Goal: Information Seeking & Learning: Check status

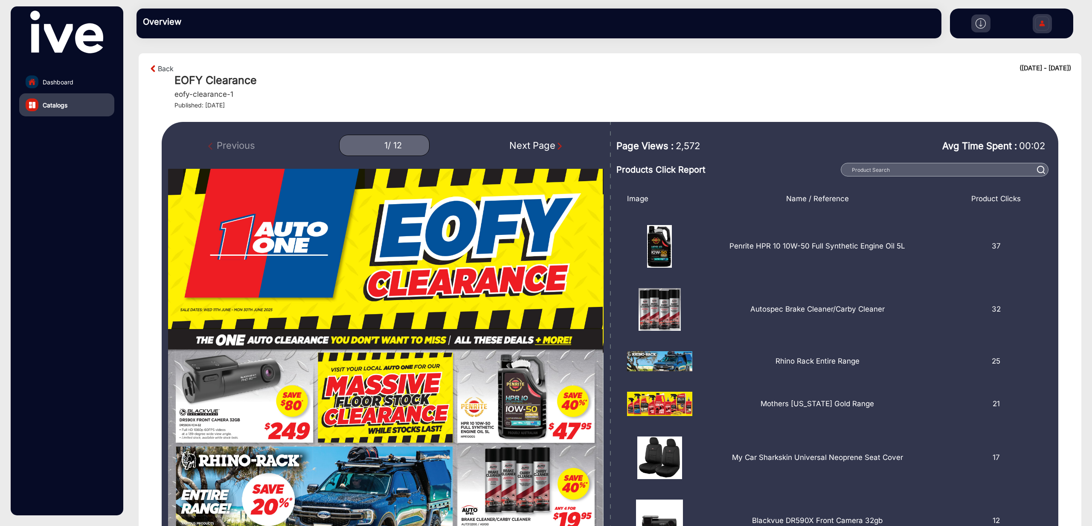
click at [86, 103] on link "Catalogs" at bounding box center [66, 104] width 95 height 23
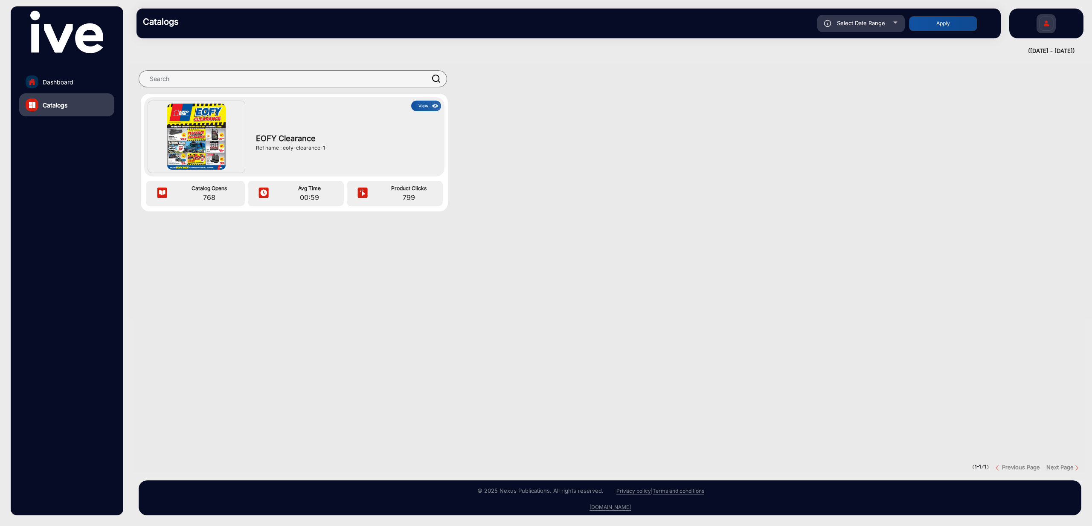
click at [77, 87] on link "Dashboard" at bounding box center [66, 81] width 95 height 23
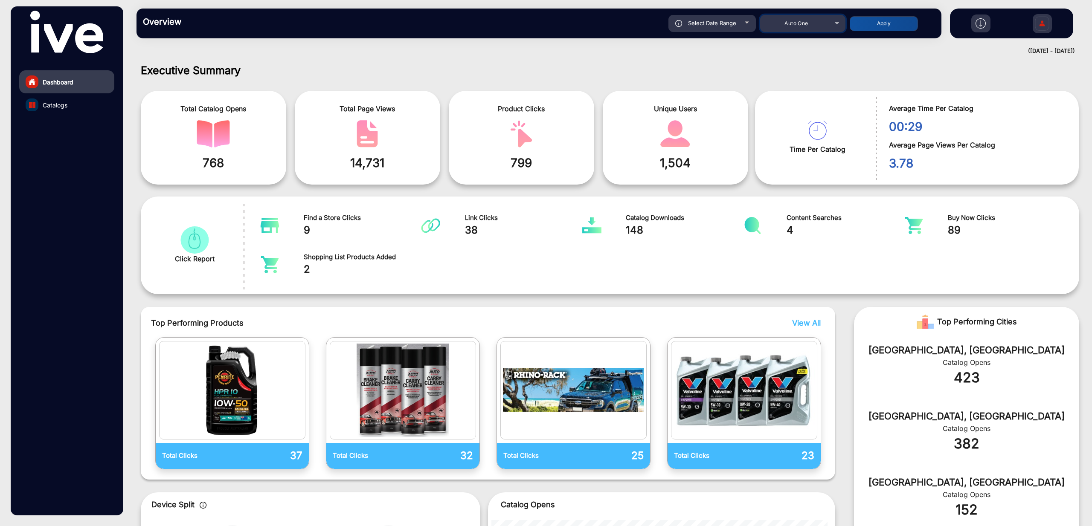
click at [810, 26] on div "Auto One" at bounding box center [796, 23] width 68 height 10
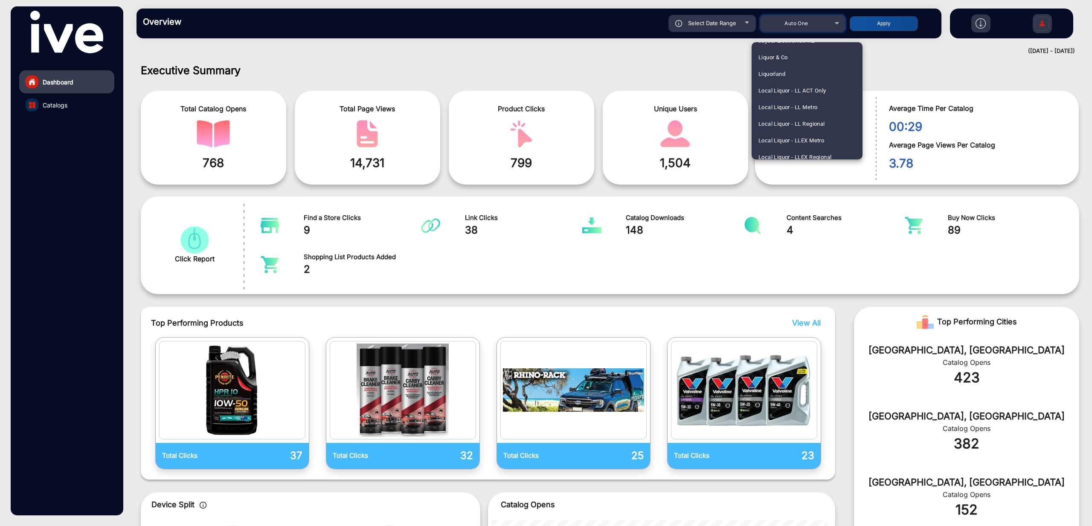
scroll to position [860, 0]
click at [823, 126] on span "Local Liquor - LL Regional" at bounding box center [791, 125] width 67 height 17
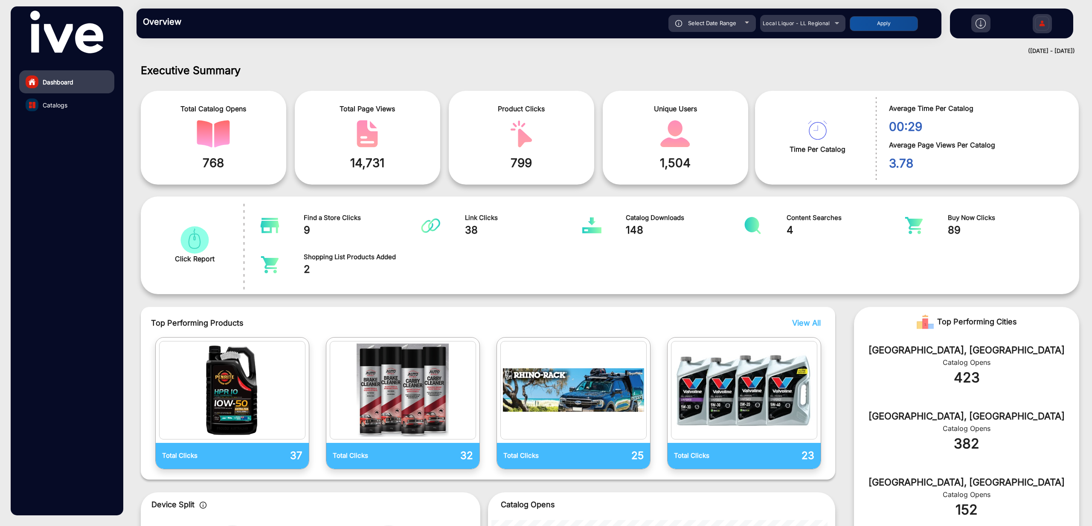
click at [878, 24] on button "Apply" at bounding box center [883, 23] width 68 height 15
type input "[DATE]"
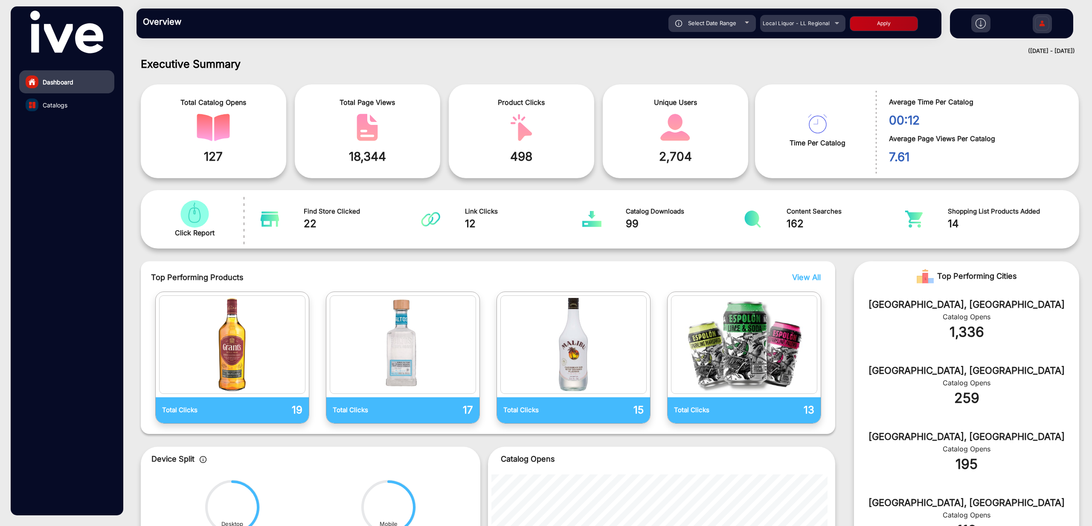
click at [733, 26] on span "Select Date Range" at bounding box center [712, 23] width 48 height 7
type input "[DATE]"
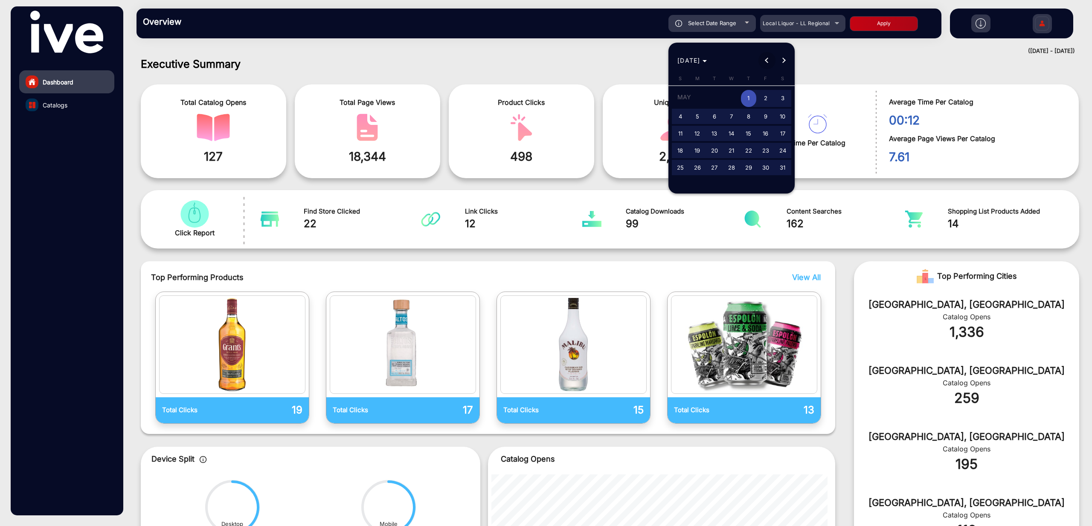
click at [765, 62] on span "Previous month" at bounding box center [766, 60] width 17 height 17
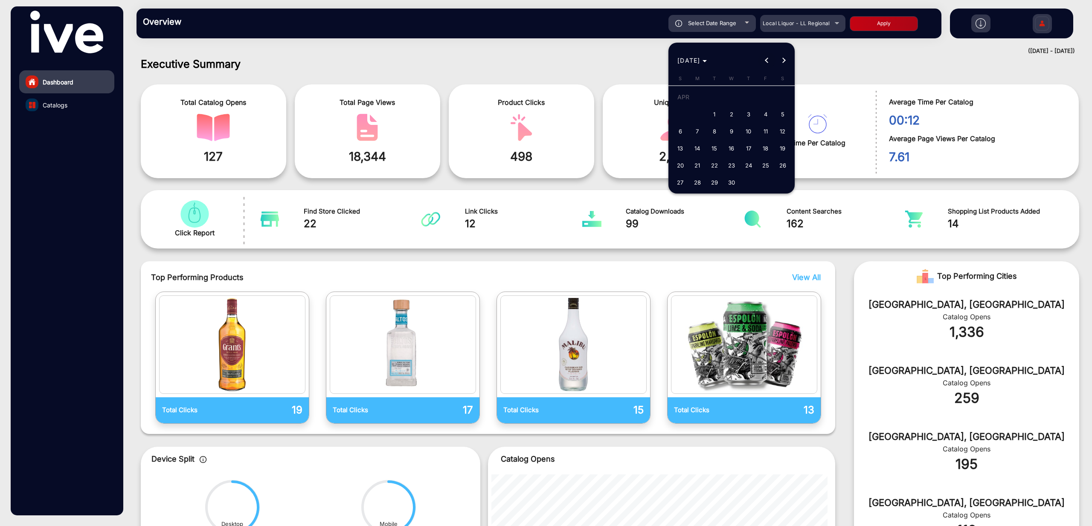
click at [765, 62] on span "Previous month" at bounding box center [766, 60] width 17 height 17
drag, startPoint x: 782, startPoint y: 96, endPoint x: 786, endPoint y: 65, distance: 30.5
click at [782, 96] on span "1" at bounding box center [782, 98] width 15 height 17
type input "[DATE]"
click at [783, 56] on span "Next month" at bounding box center [783, 60] width 17 height 17
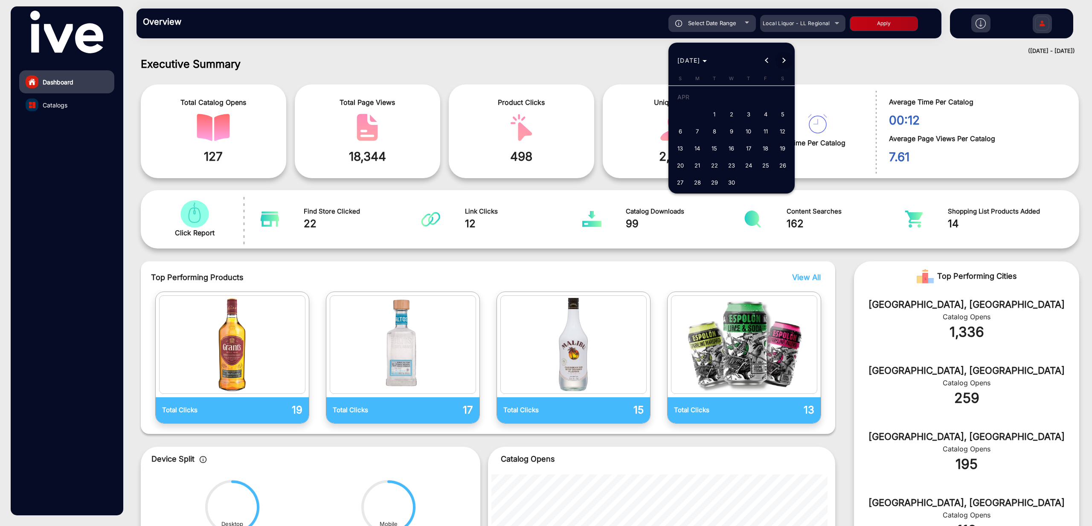
click at [783, 56] on span "Next month" at bounding box center [783, 60] width 17 height 17
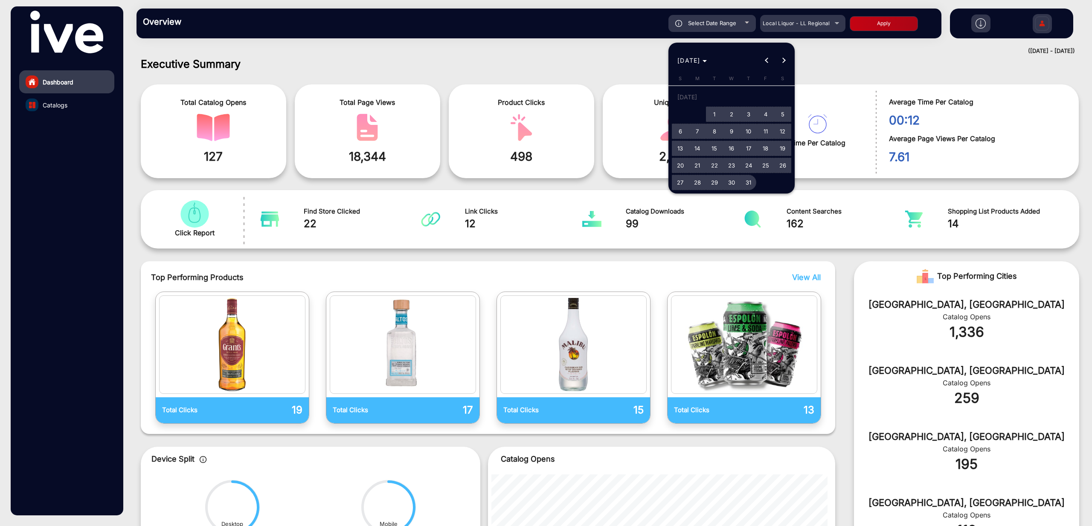
click at [750, 180] on span "31" at bounding box center [748, 182] width 15 height 15
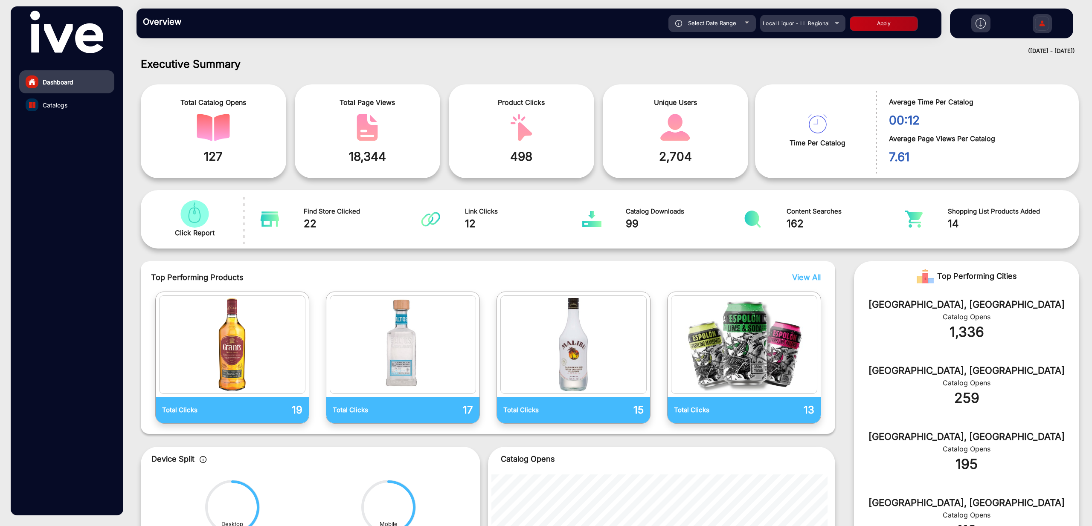
type input "[DATE]"
click at [899, 26] on button "Apply" at bounding box center [883, 23] width 68 height 15
type input "[DATE]"
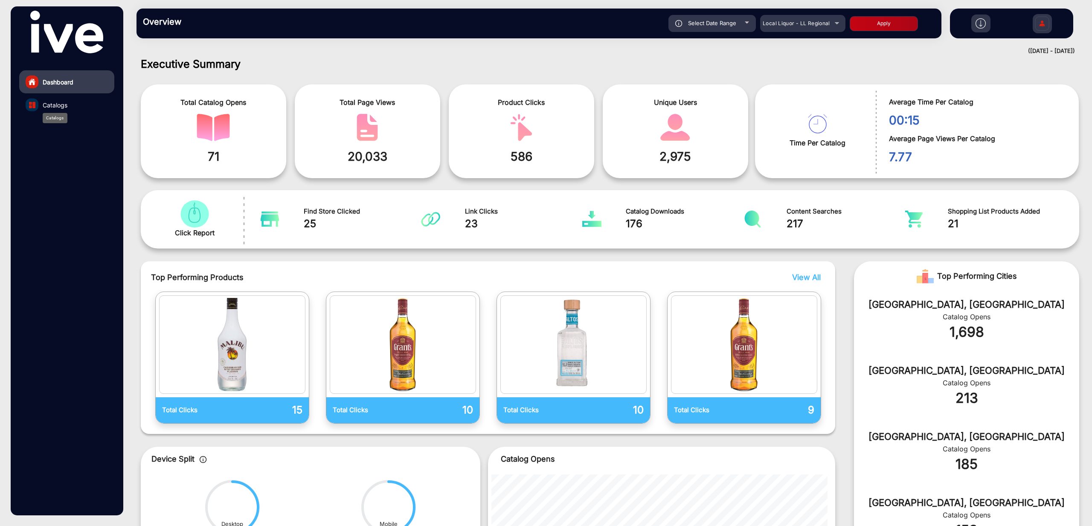
click at [61, 107] on span "Catalogs" at bounding box center [55, 105] width 25 height 9
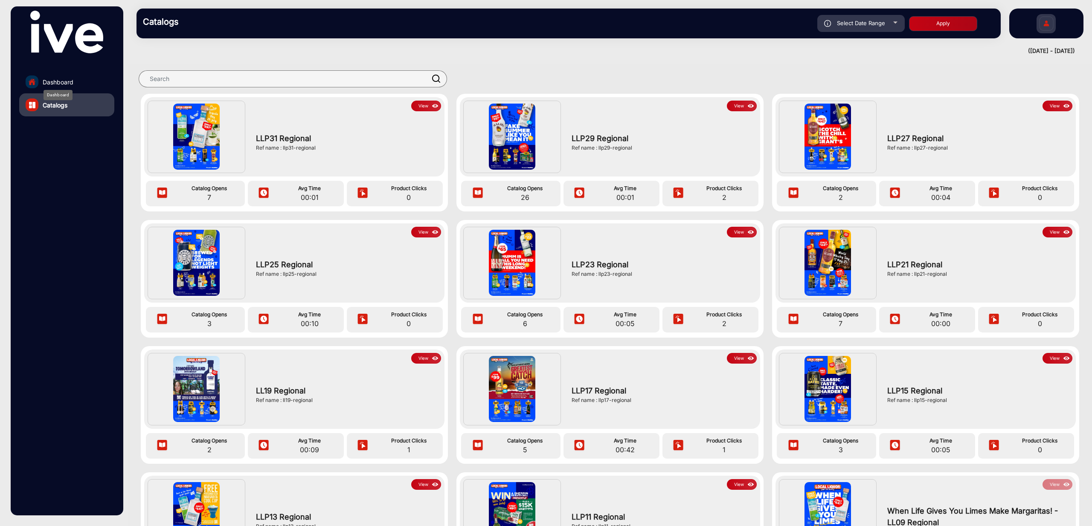
click at [65, 79] on span "Dashboard" at bounding box center [58, 82] width 31 height 9
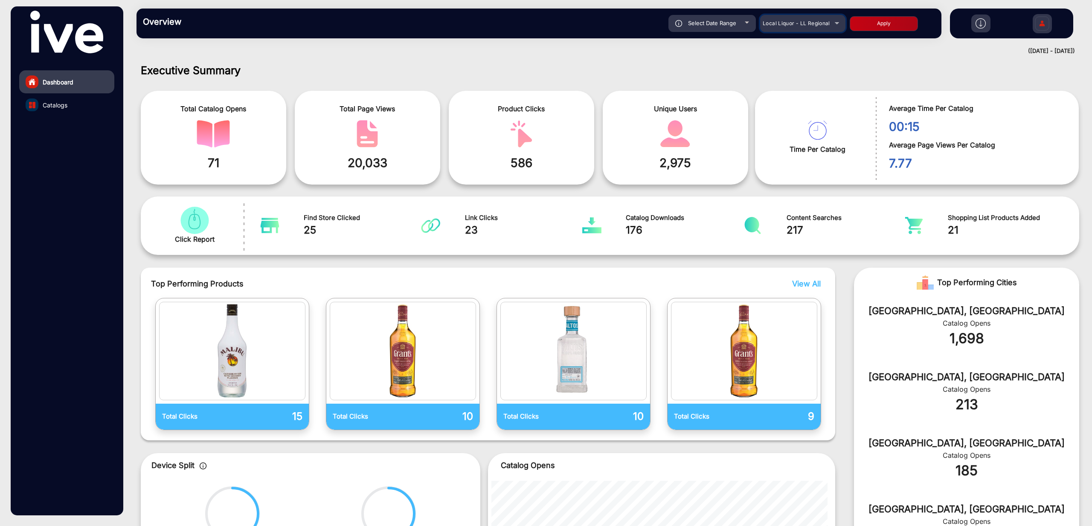
click at [817, 27] on div "Local Liquor - LL Regional" at bounding box center [796, 23] width 68 height 10
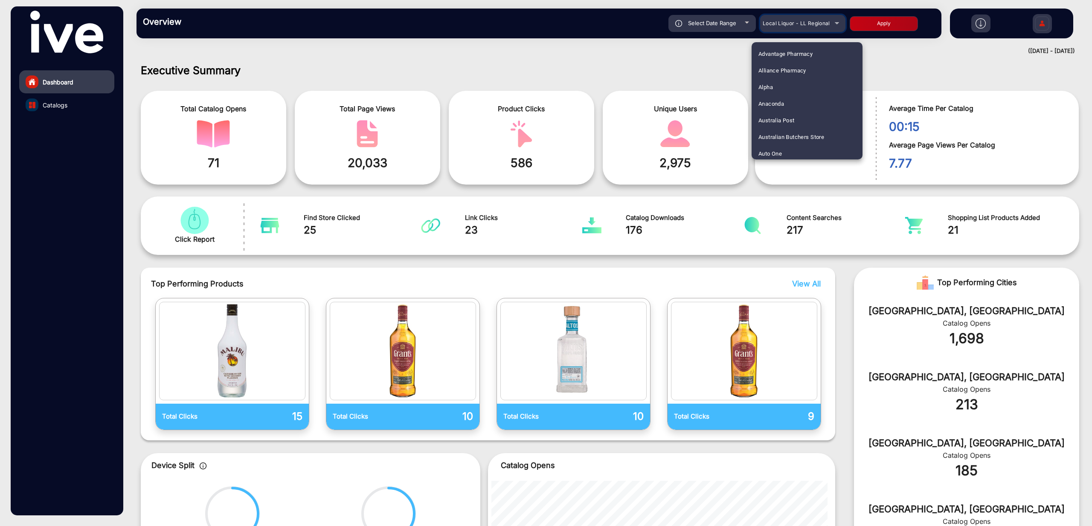
scroll to position [834, 0]
click at [811, 135] on span "Local Liquor - LL Metro" at bounding box center [787, 134] width 59 height 17
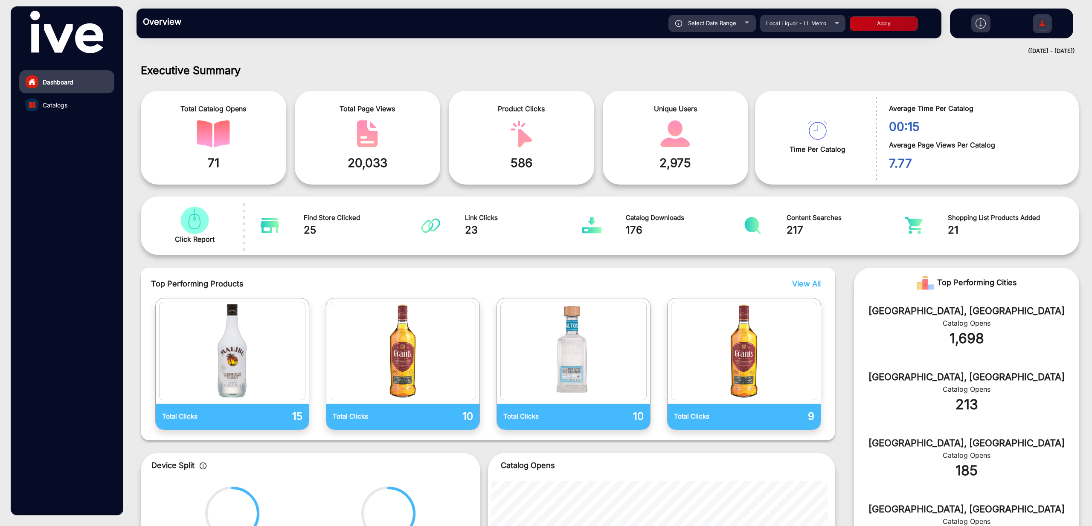
click at [890, 25] on button "Apply" at bounding box center [883, 23] width 68 height 15
type input "[DATE]"
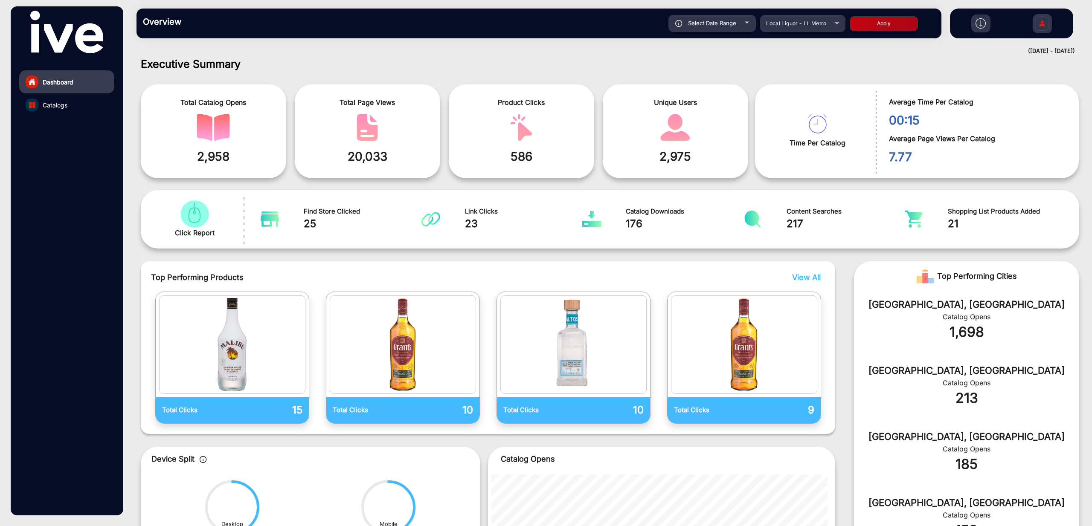
click at [68, 107] on link "Catalogs" at bounding box center [66, 104] width 95 height 23
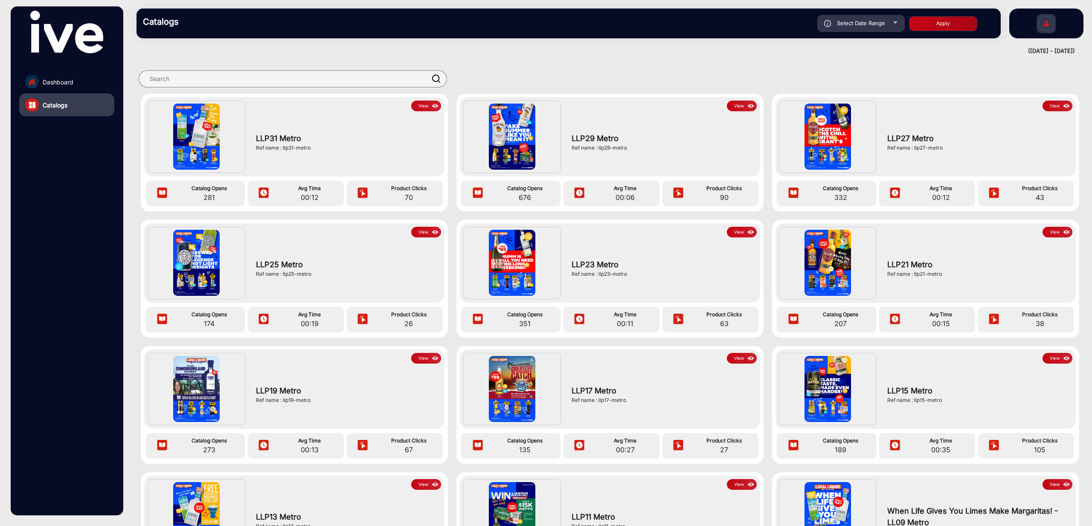
click at [862, 26] on span "Select Date Range" at bounding box center [861, 23] width 48 height 7
type input "[DATE]"
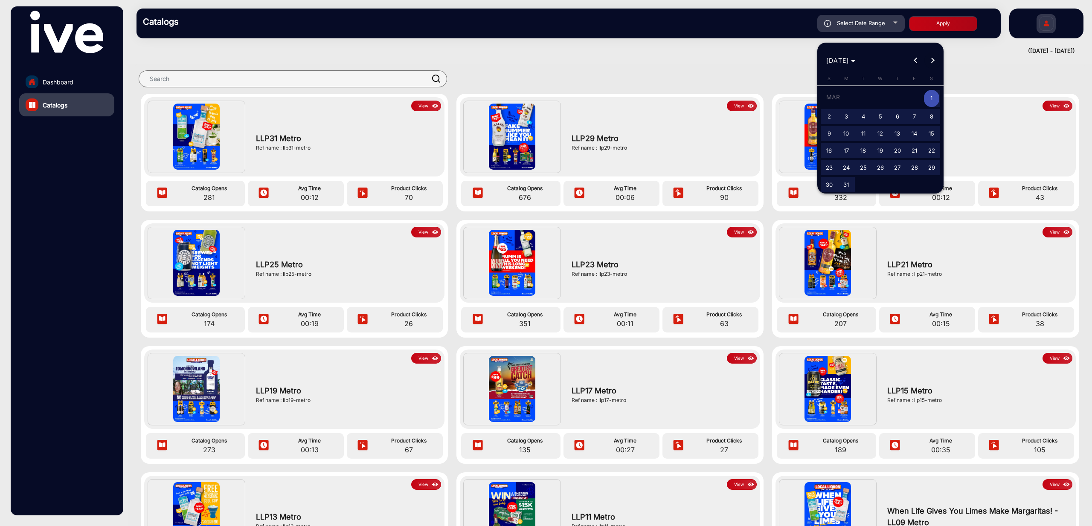
click at [934, 62] on span "Next month" at bounding box center [932, 60] width 17 height 17
click at [877, 132] on span "9" at bounding box center [879, 131] width 15 height 15
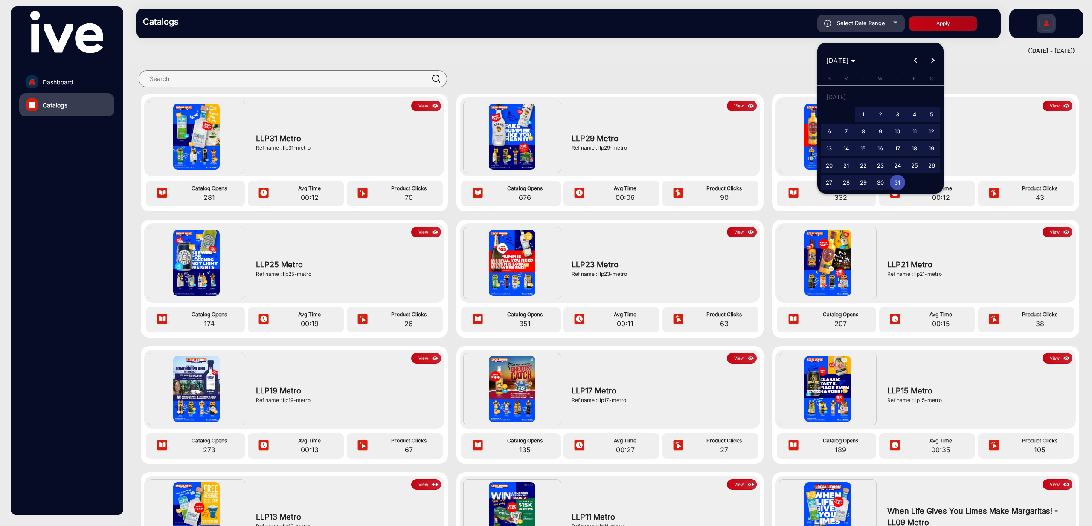
type input "[DATE]"
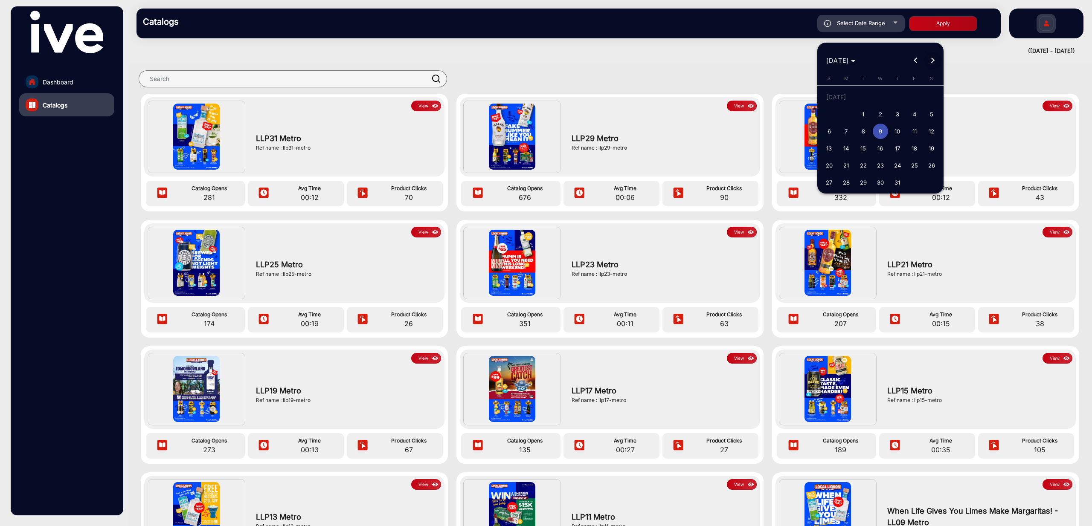
click at [935, 61] on span "Next month" at bounding box center [932, 60] width 17 height 17
click at [883, 120] on span "6" at bounding box center [879, 116] width 15 height 15
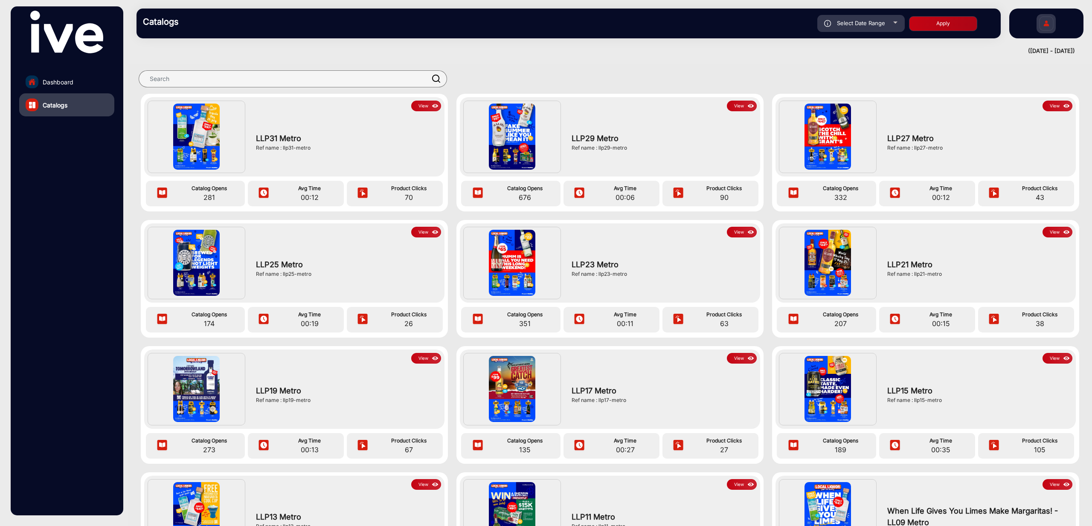
type input "[DATE]"
click at [937, 23] on button "Apply" at bounding box center [943, 23] width 68 height 15
type input "[DATE]"
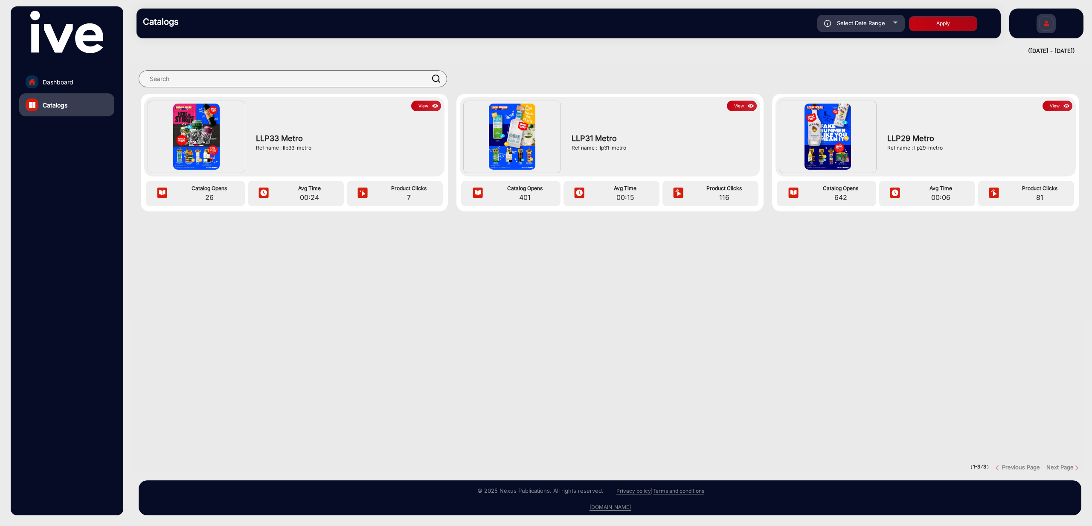
click at [866, 26] on span "Select Date Range" at bounding box center [861, 23] width 48 height 7
type input "[DATE]"
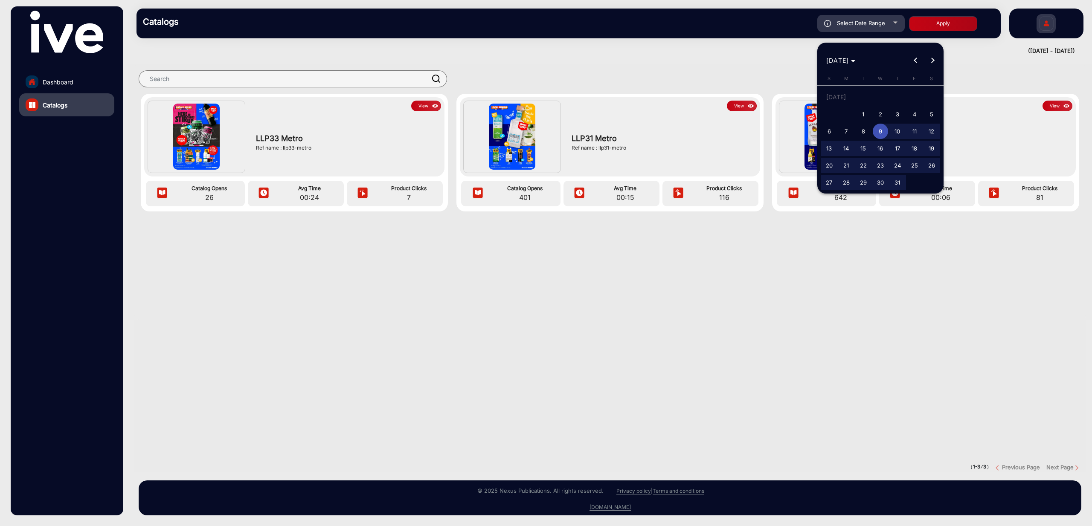
click at [882, 133] on span "9" at bounding box center [879, 131] width 15 height 15
click at [866, 168] on span "22" at bounding box center [862, 165] width 15 height 15
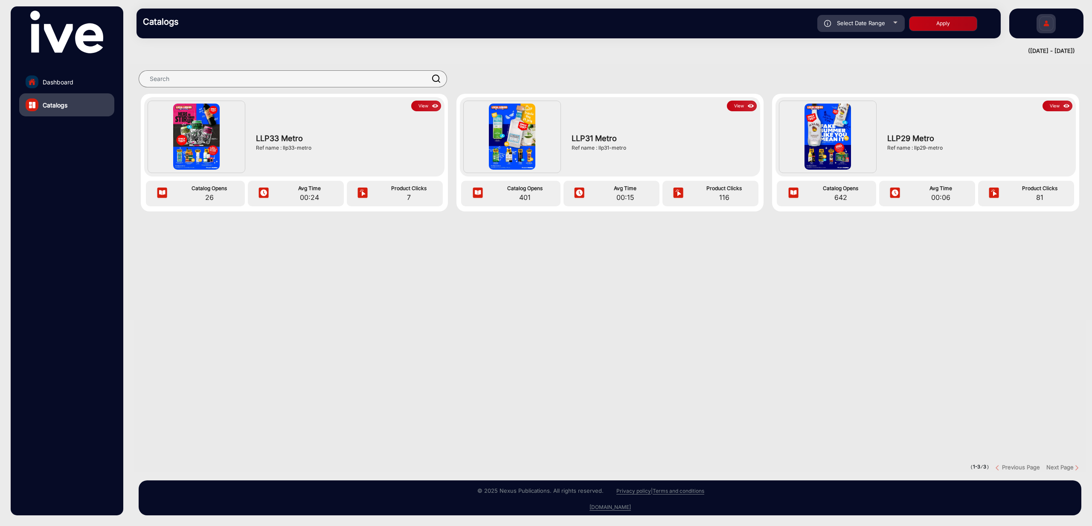
type input "[DATE]"
click at [939, 23] on button "Apply" at bounding box center [943, 23] width 68 height 15
type input "[DATE]"
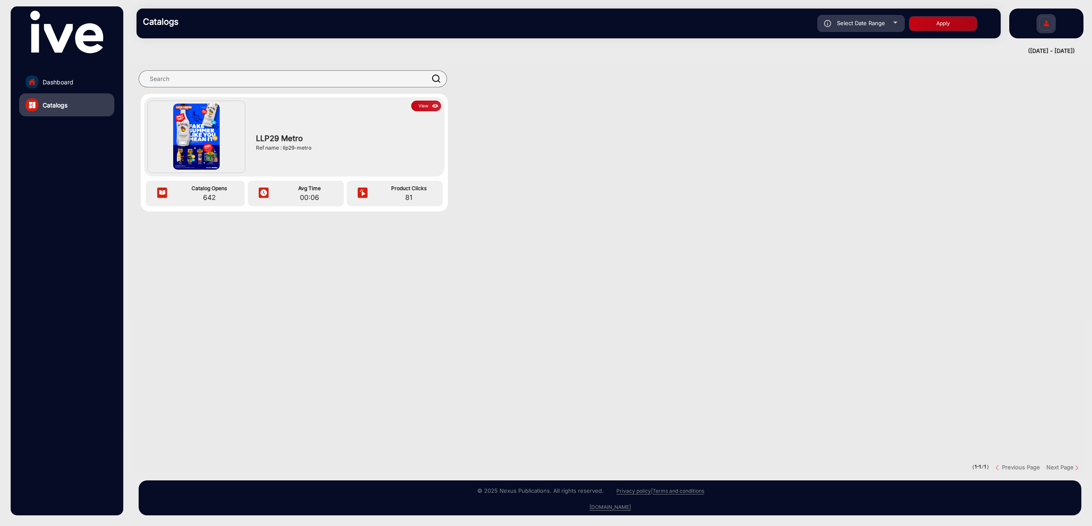
click at [204, 141] on img at bounding box center [196, 137] width 46 height 66
click at [414, 105] on button "View" at bounding box center [426, 106] width 30 height 11
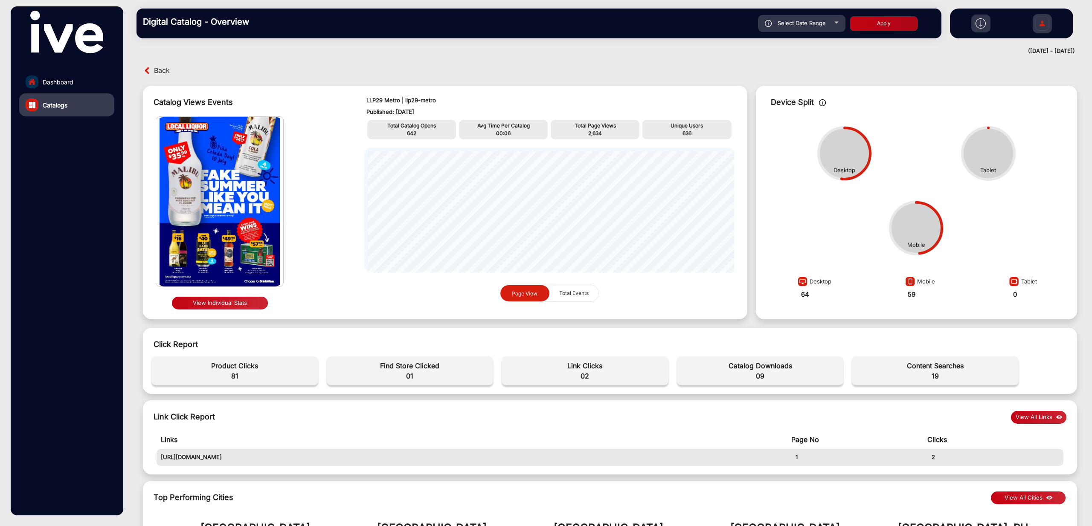
click at [246, 304] on button "View Individual Stats" at bounding box center [220, 303] width 96 height 13
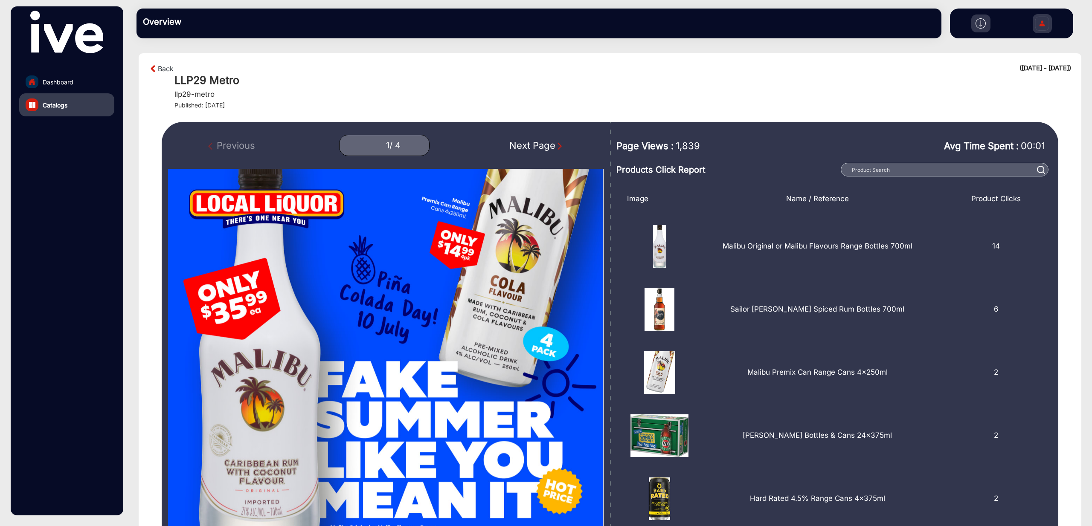
click at [527, 142] on div "Next Page" at bounding box center [536, 146] width 55 height 14
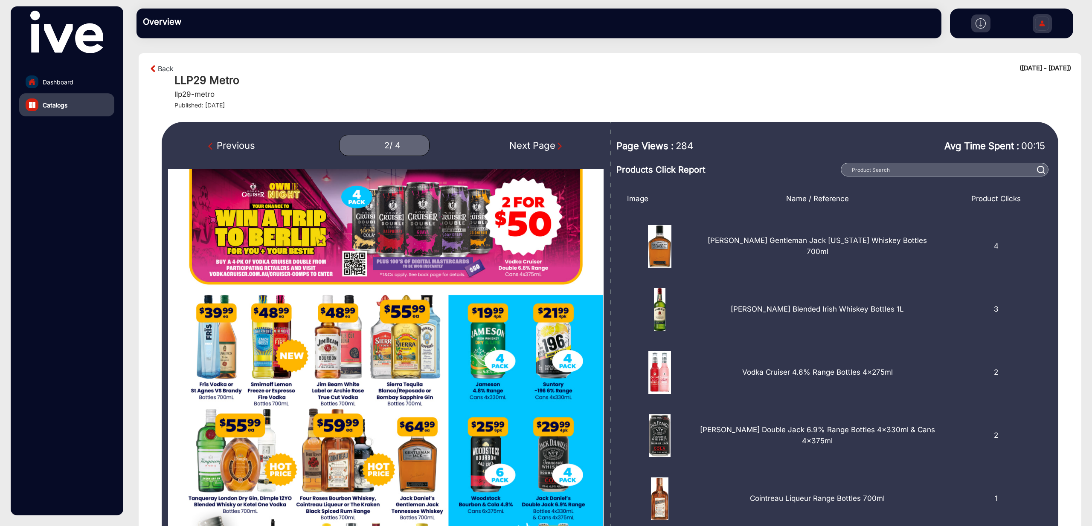
click at [544, 159] on div "Previous 2 / 4 Next Page" at bounding box center [386, 455] width 448 height 666
click at [544, 150] on div "Next Page" at bounding box center [536, 146] width 55 height 14
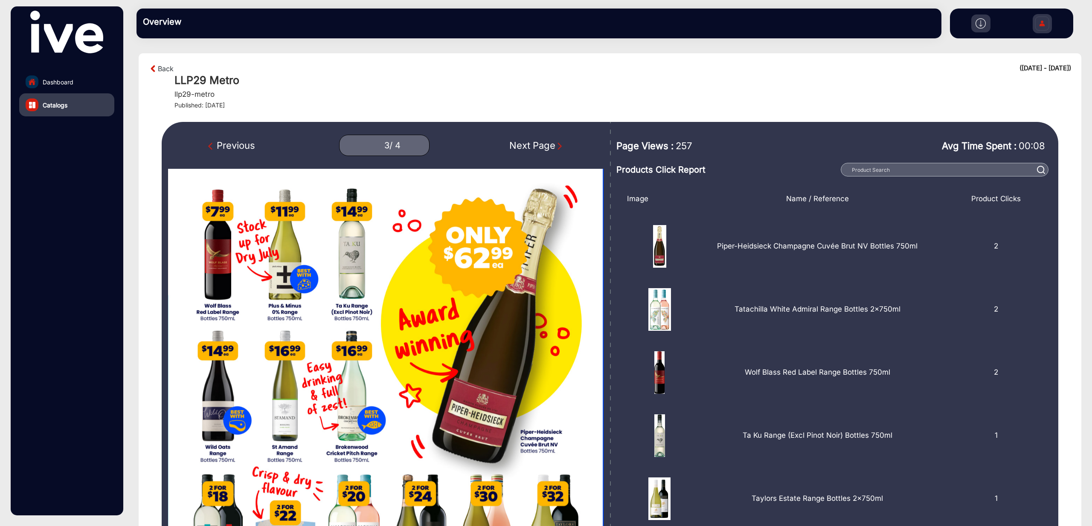
click at [544, 150] on div "Next Page" at bounding box center [536, 146] width 55 height 14
type input "4"
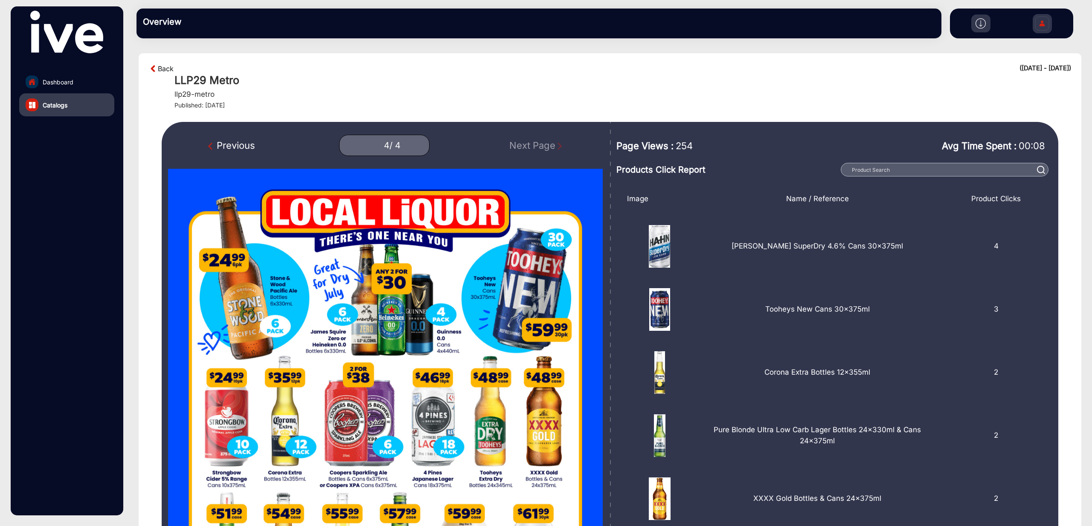
click at [160, 73] on link "Back" at bounding box center [166, 69] width 16 height 10
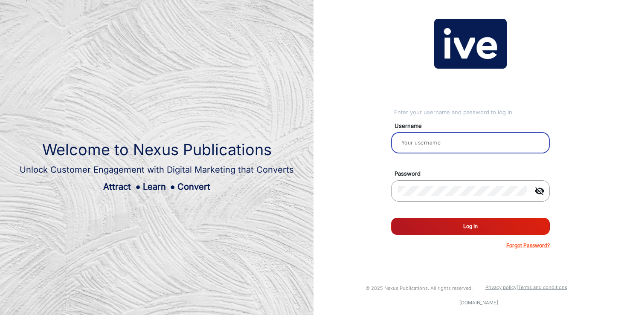
click at [433, 142] on input "email" at bounding box center [470, 143] width 145 height 10
click at [411, 142] on input "email" at bounding box center [470, 143] width 145 height 10
type input "[PERSON_NAME]"
click at [464, 229] on button "Log In" at bounding box center [470, 226] width 159 height 17
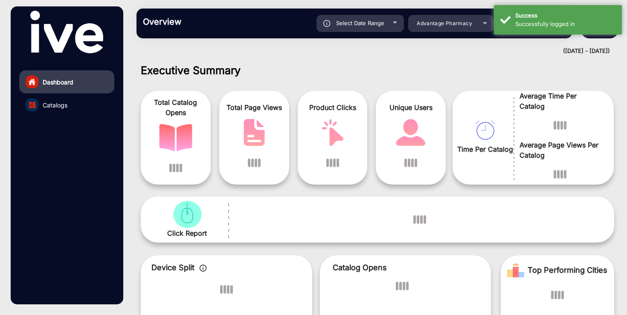
scroll to position [6, 0]
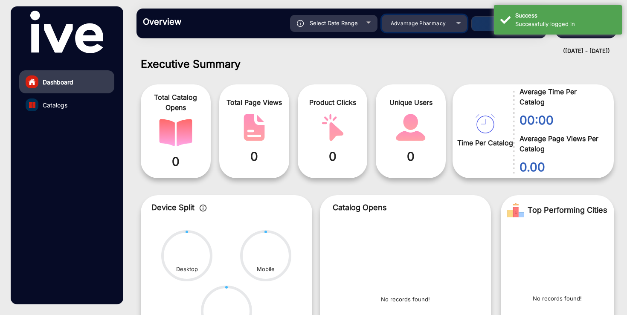
click at [407, 23] on span "Advantage Pharmacy" at bounding box center [418, 23] width 55 height 6
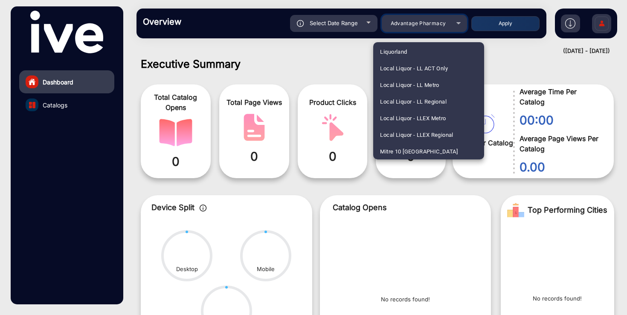
scroll to position [898, 0]
click at [408, 70] on span "Local Liquor - LL Metro" at bounding box center [409, 70] width 59 height 17
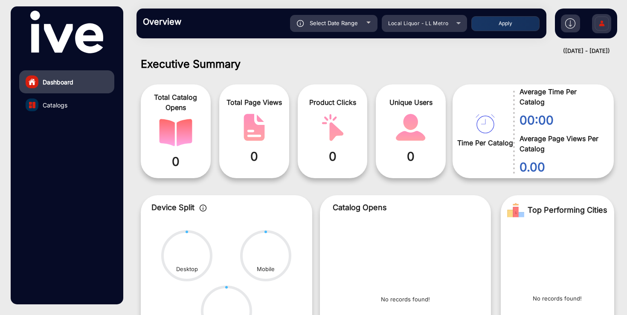
click at [358, 27] on div "Select Date Range" at bounding box center [333, 23] width 87 height 17
type input "8/11/2025"
type input "[DATE]"
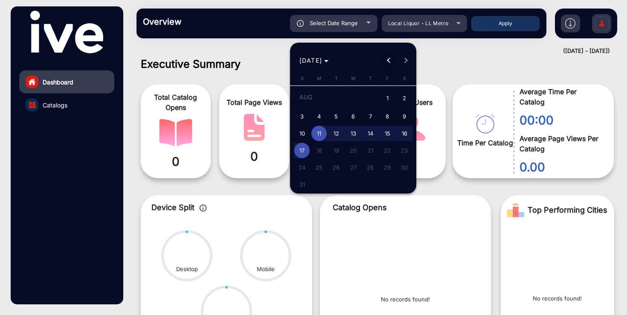
click at [389, 61] on button "Previous month" at bounding box center [388, 60] width 17 height 17
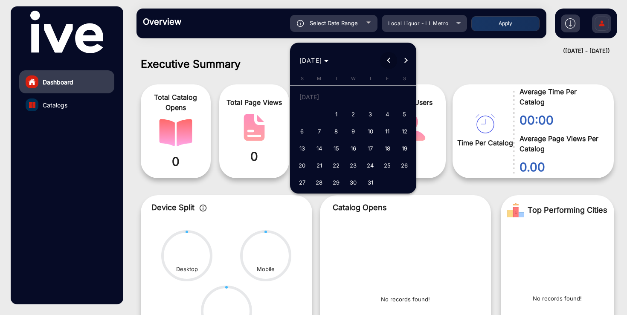
click at [389, 61] on button "Previous month" at bounding box center [388, 60] width 17 height 17
click at [372, 160] on span "26" at bounding box center [369, 165] width 15 height 15
type input "6/26/2025"
click at [405, 64] on span "Next month" at bounding box center [405, 60] width 17 height 17
click at [338, 133] on span "8" at bounding box center [335, 131] width 15 height 15
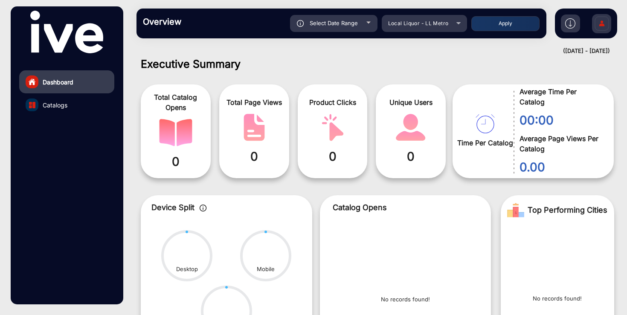
type input "7/8/2025"
click at [503, 23] on button "Apply" at bounding box center [505, 23] width 68 height 15
type input "6/26/2025"
type input "7/8/2025"
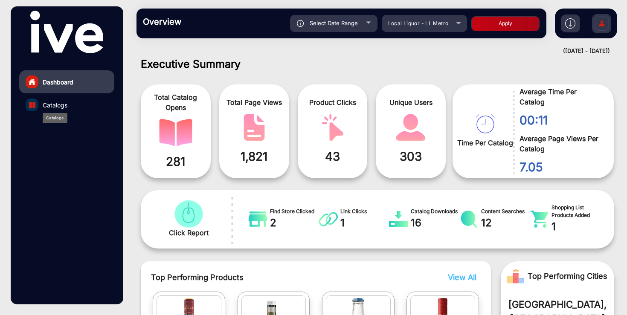
click at [67, 102] on span "Catalogs" at bounding box center [55, 105] width 25 height 9
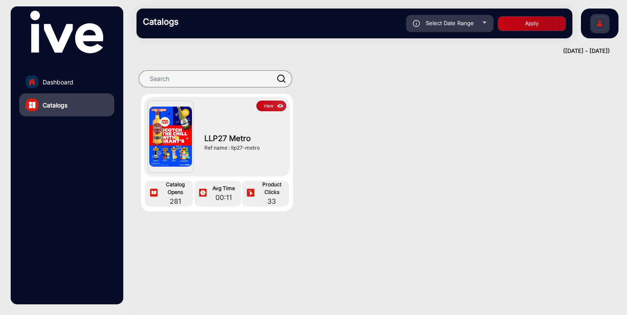
click at [270, 107] on button "View" at bounding box center [271, 106] width 30 height 11
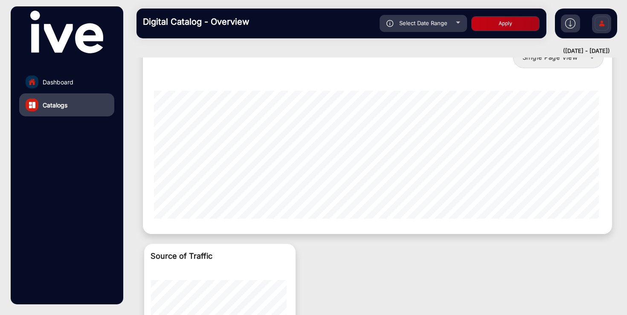
scroll to position [915, 0]
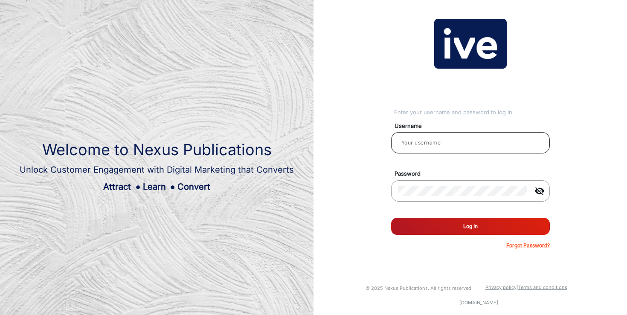
click at [437, 148] on div at bounding box center [470, 143] width 145 height 24
click at [439, 139] on input "email" at bounding box center [470, 143] width 145 height 10
type input "[PERSON_NAME]"
click at [451, 225] on button "Log In" at bounding box center [470, 226] width 159 height 17
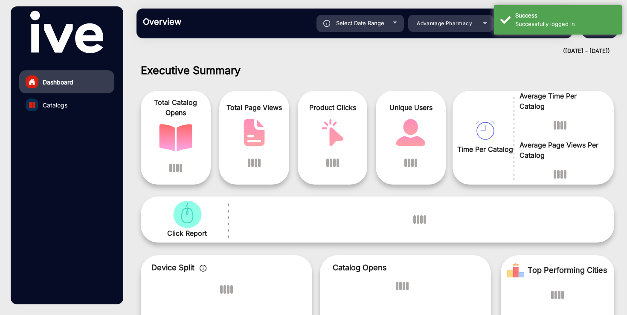
scroll to position [6, 0]
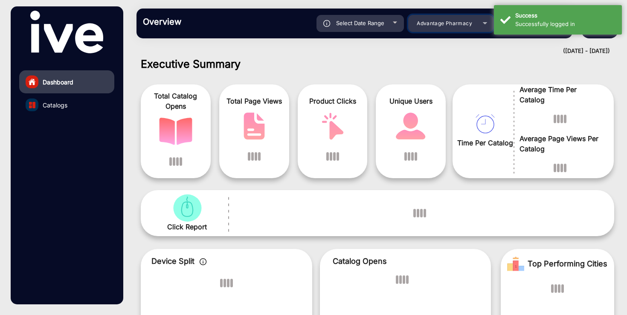
click at [451, 27] on div "Advantage Pharmacy" at bounding box center [444, 23] width 68 height 10
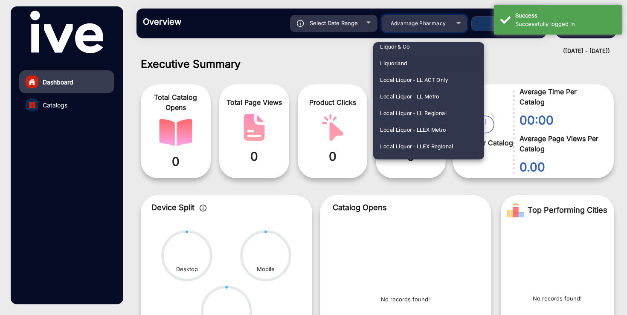
scroll to position [877, 0]
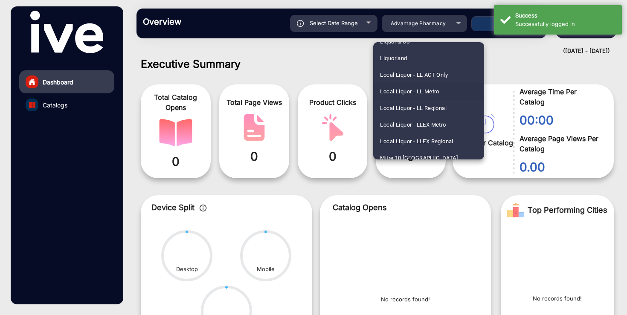
click at [426, 92] on span "Local Liquor - LL Metro" at bounding box center [409, 91] width 59 height 17
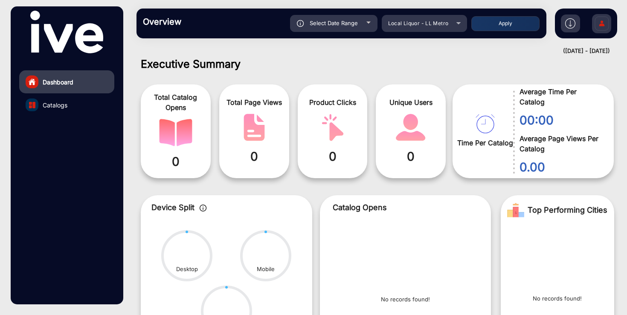
click at [342, 25] on span "Select Date Range" at bounding box center [334, 23] width 48 height 7
type input "8/11/2025"
type input "[DATE]"
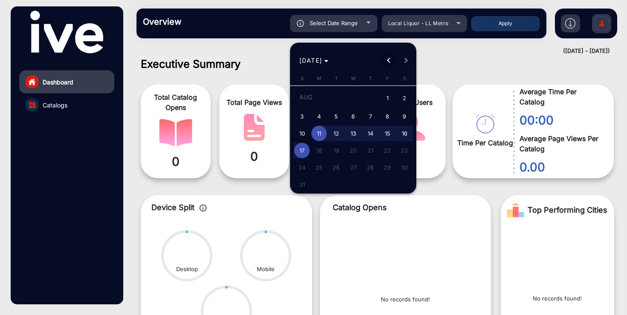
click at [388, 60] on button "Previous month" at bounding box center [388, 60] width 17 height 17
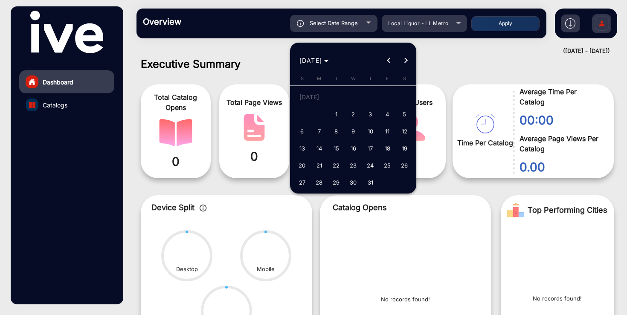
click at [356, 165] on span "23" at bounding box center [352, 165] width 15 height 15
type input "7/23/2025"
click at [407, 60] on button "Next month" at bounding box center [405, 60] width 17 height 17
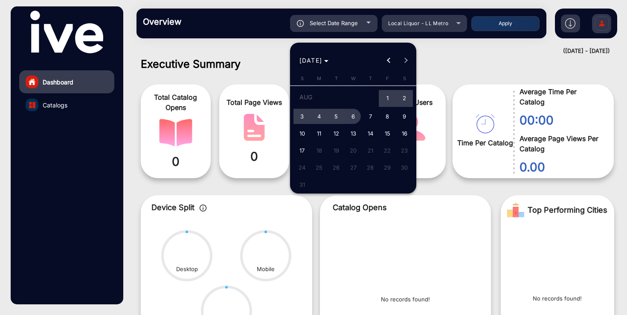
click at [353, 119] on span "6" at bounding box center [352, 116] width 15 height 15
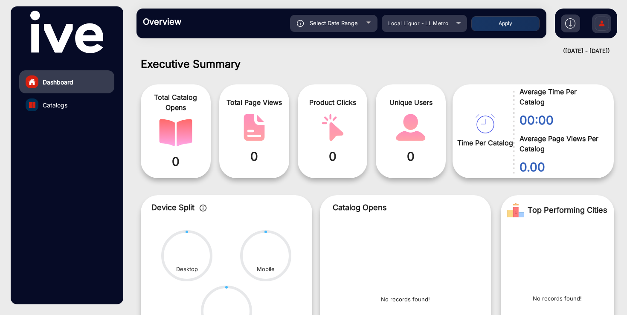
type input "[DATE]"
click at [509, 24] on button "Apply" at bounding box center [505, 23] width 68 height 15
type input "7/23/2025"
type input "[DATE]"
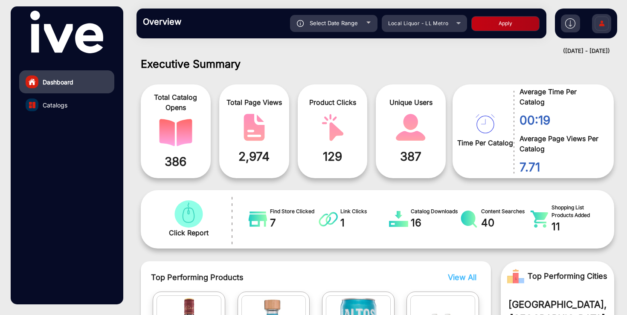
click at [70, 106] on link "Catalogs" at bounding box center [66, 104] width 95 height 23
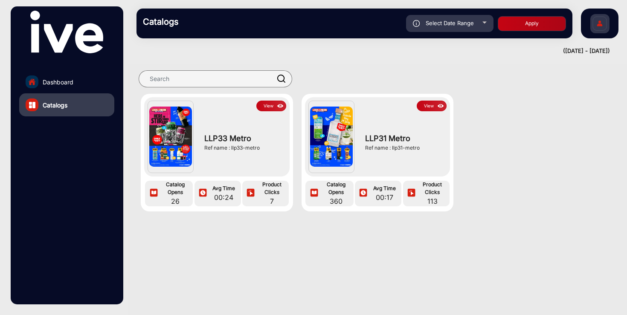
click at [423, 107] on button "View" at bounding box center [432, 106] width 30 height 11
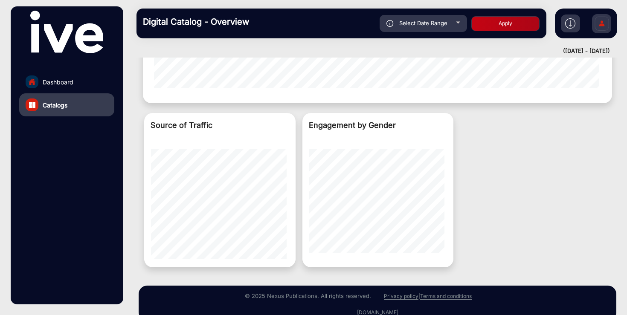
scroll to position [915, 0]
